Goal: Find specific page/section: Find specific page/section

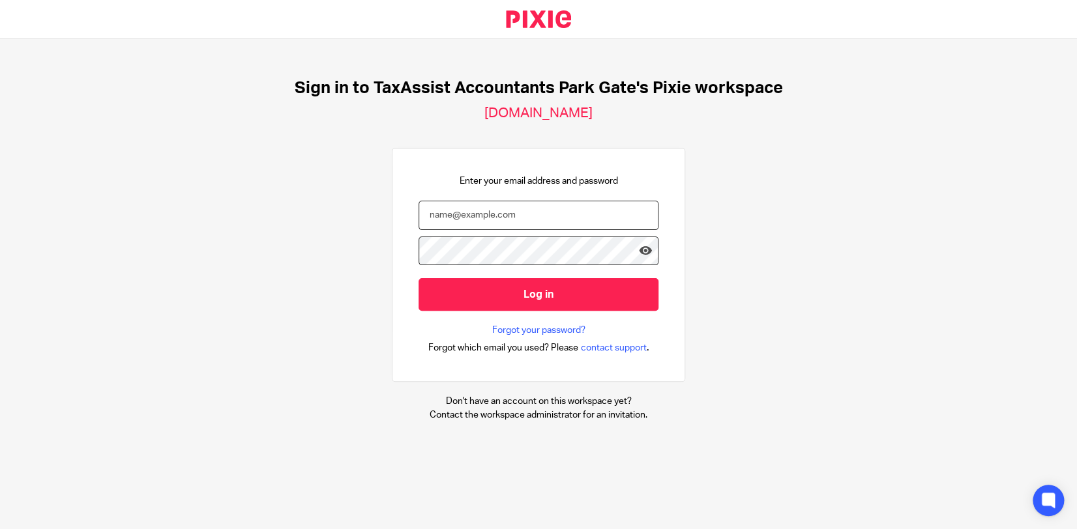
type input "[EMAIL_ADDRESS][DOMAIN_NAME]"
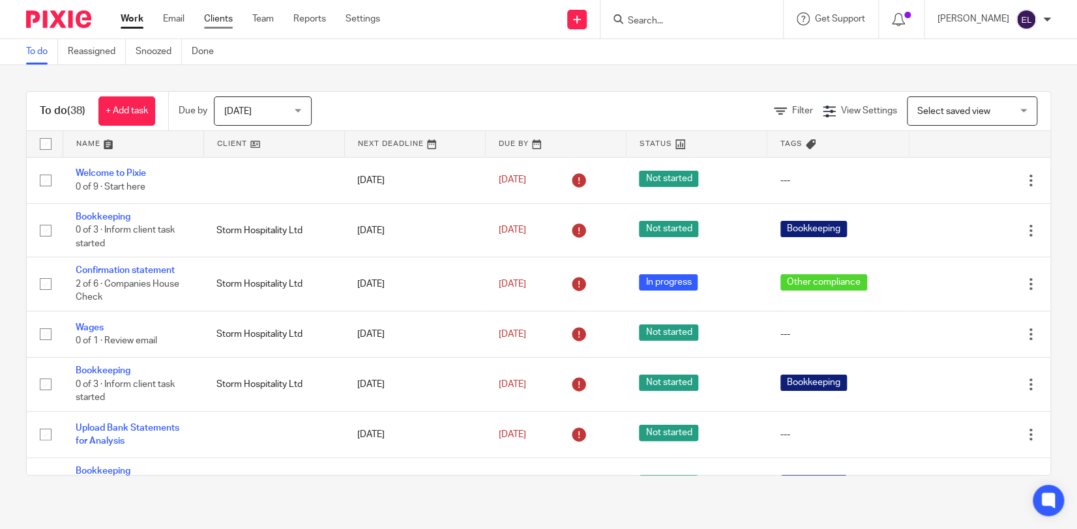
click at [214, 23] on link "Clients" at bounding box center [218, 18] width 29 height 13
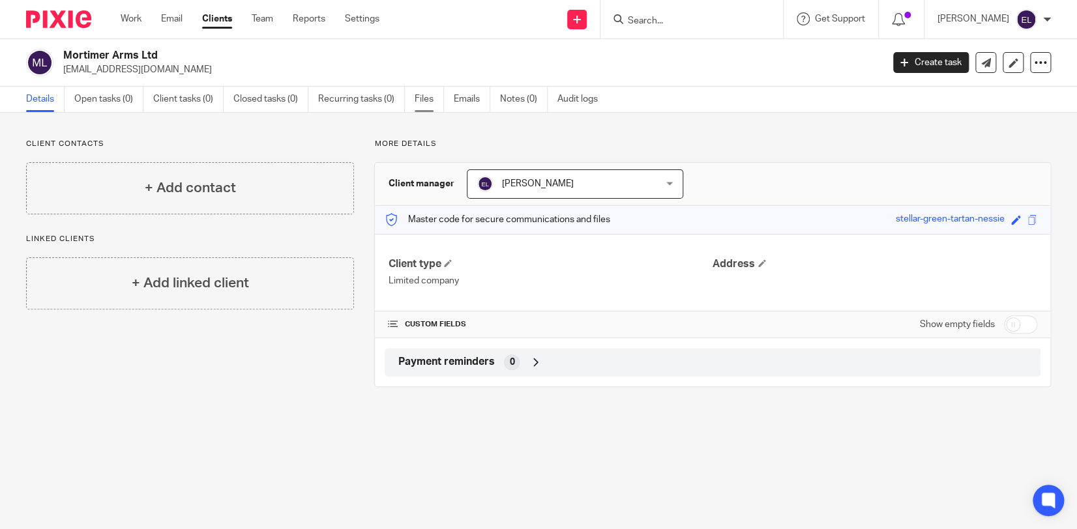
click at [422, 100] on link "Files" at bounding box center [429, 99] width 29 height 25
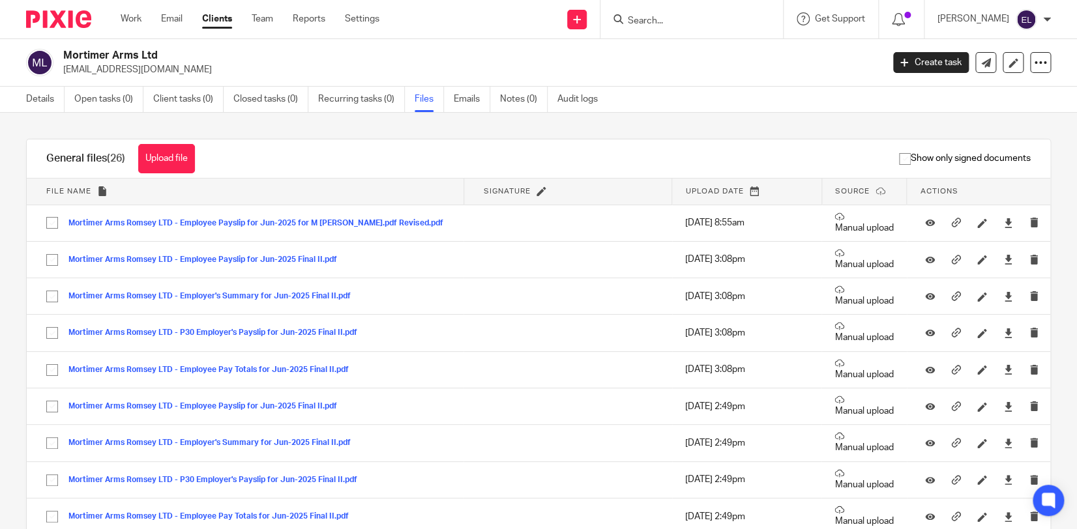
click at [699, 18] on input "Search" at bounding box center [685, 22] width 117 height 12
type input "P45"
click button "submit" at bounding box center [0, 0] width 0 height 0
click at [699, 20] on input "P45" at bounding box center [685, 22] width 117 height 12
